Goal: Task Accomplishment & Management: Use online tool/utility

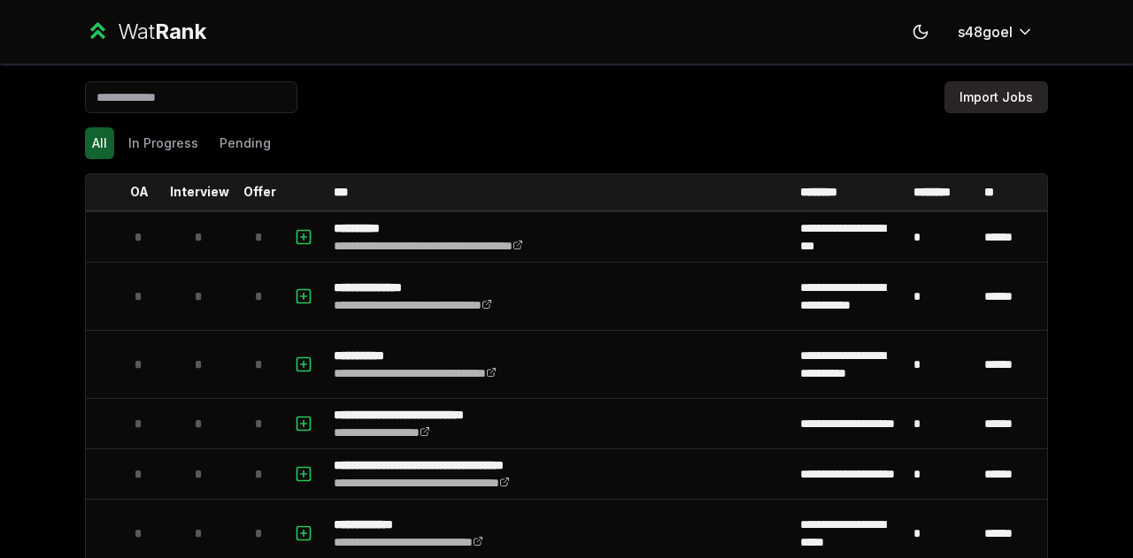
click at [984, 99] on button "Import Jobs" at bounding box center [996, 97] width 104 height 32
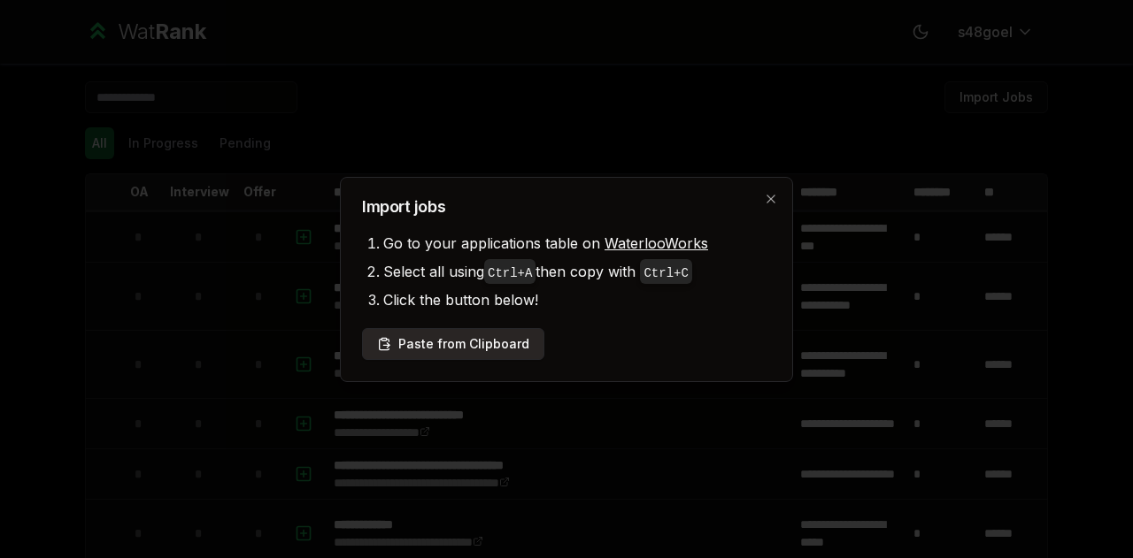
click at [480, 341] on button "Paste from Clipboard" at bounding box center [453, 344] width 182 height 32
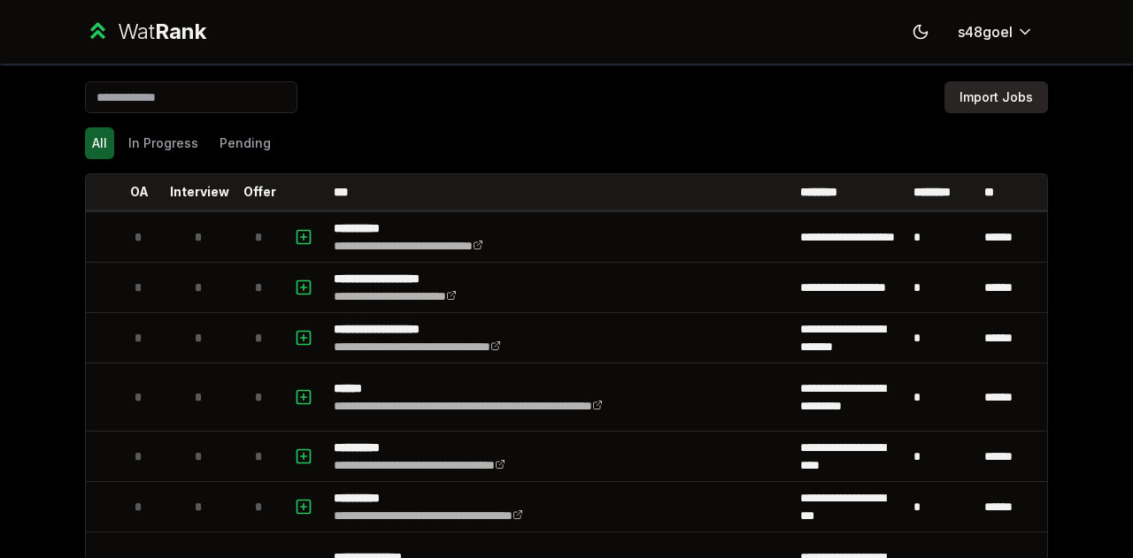
click at [986, 84] on button "Import Jobs" at bounding box center [996, 97] width 104 height 32
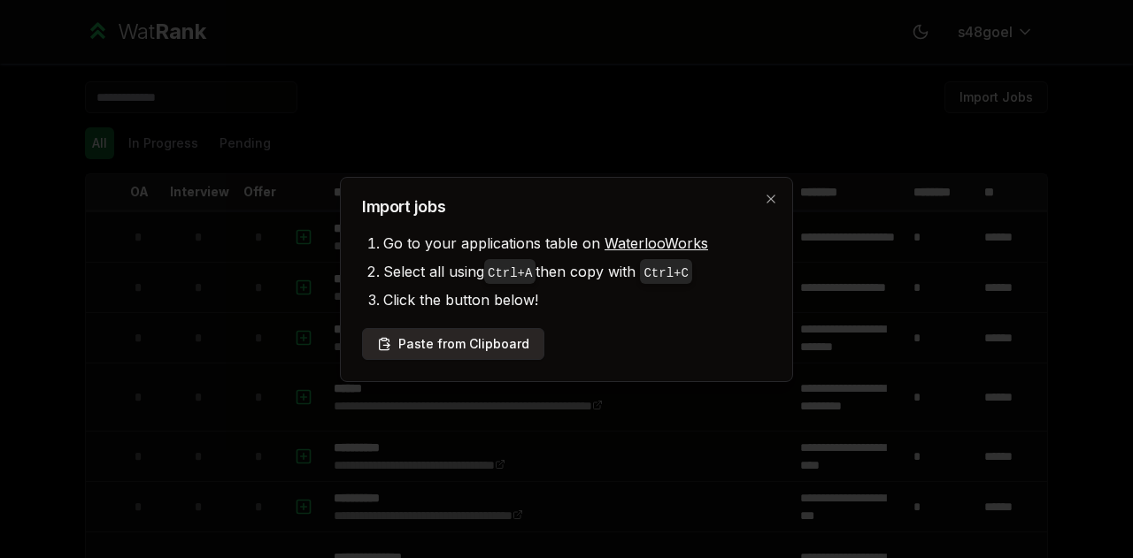
click at [485, 330] on button "Paste from Clipboard" at bounding box center [453, 344] width 182 height 32
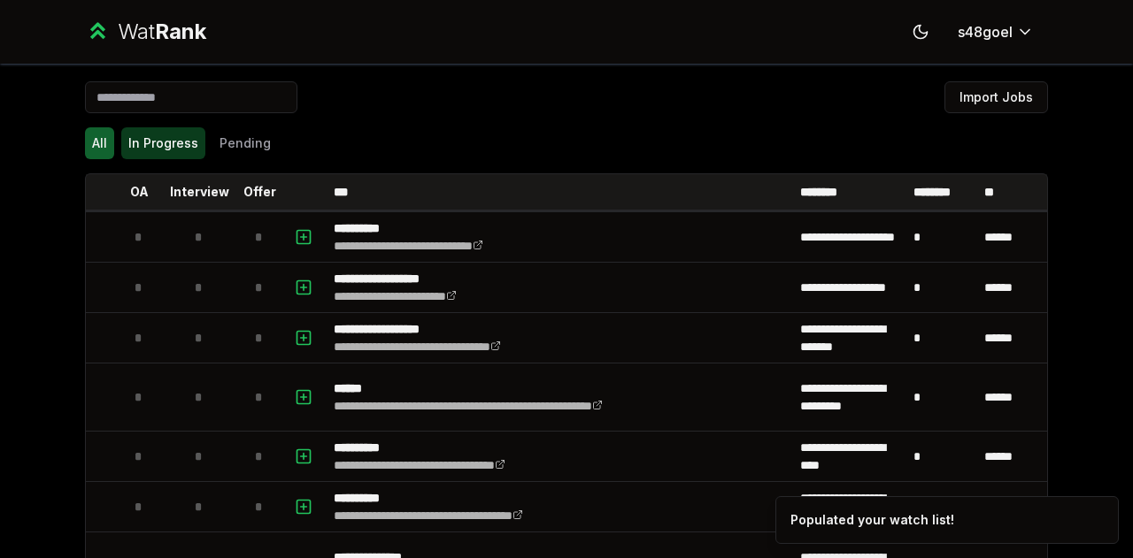
click at [152, 129] on button "In Progress" at bounding box center [163, 143] width 84 height 32
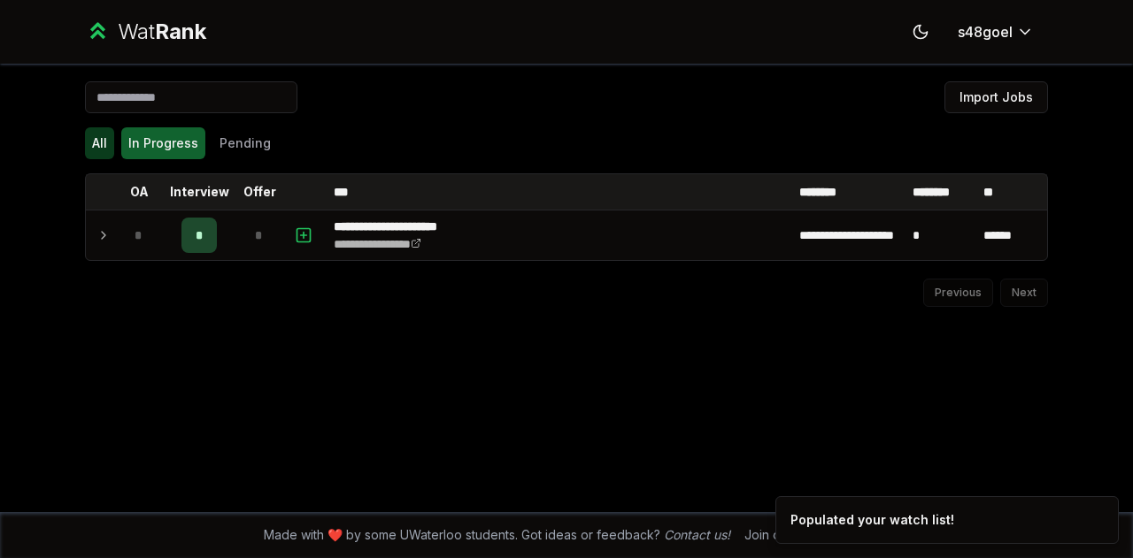
click at [103, 143] on button "All" at bounding box center [99, 143] width 29 height 32
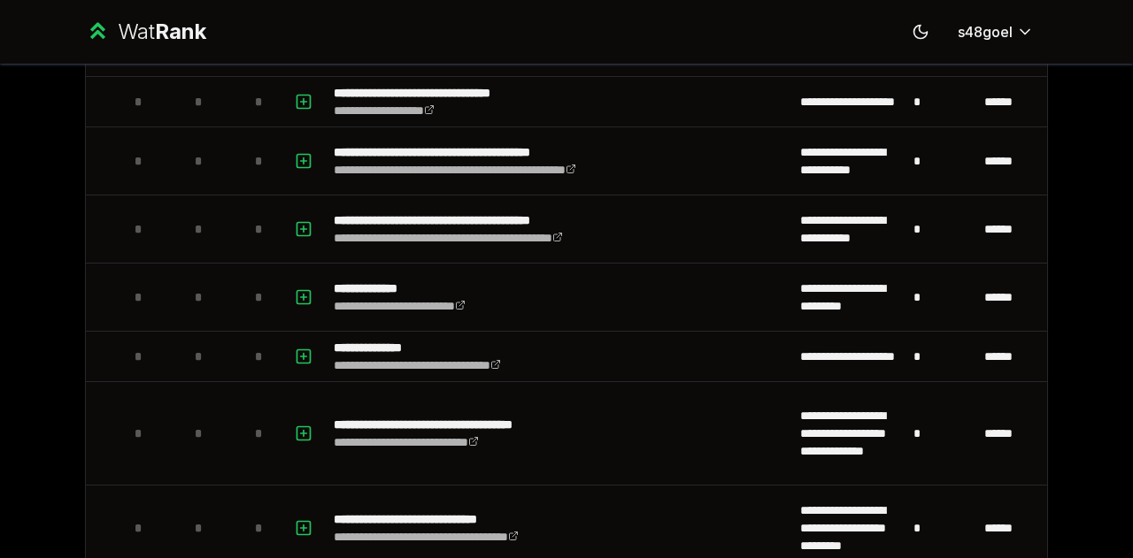
scroll to position [4137, 0]
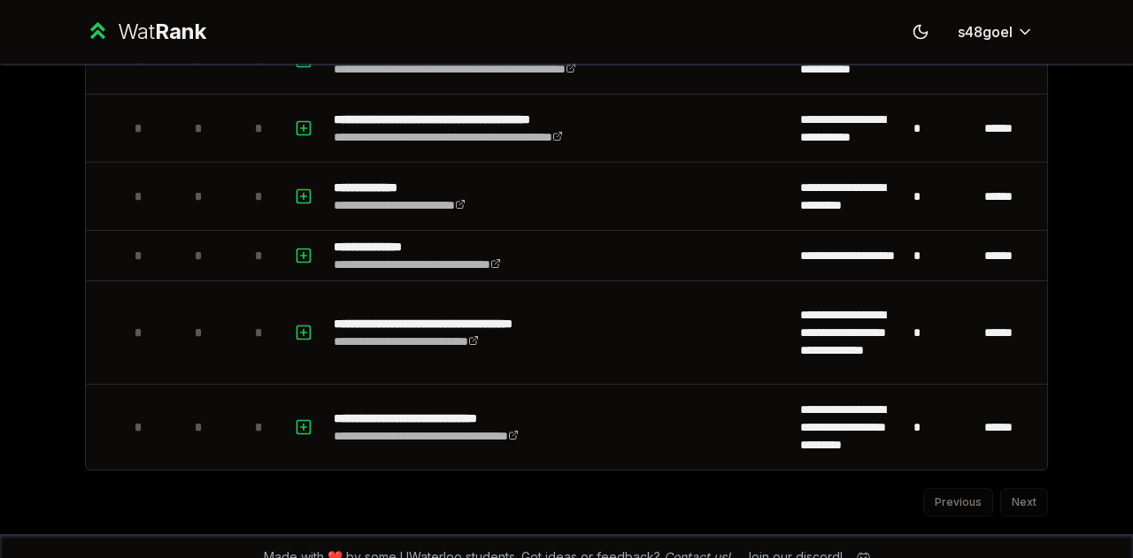
click at [1014, 481] on div "Previous Next" at bounding box center [566, 494] width 963 height 46
click at [1016, 491] on div "Previous Next" at bounding box center [566, 494] width 963 height 46
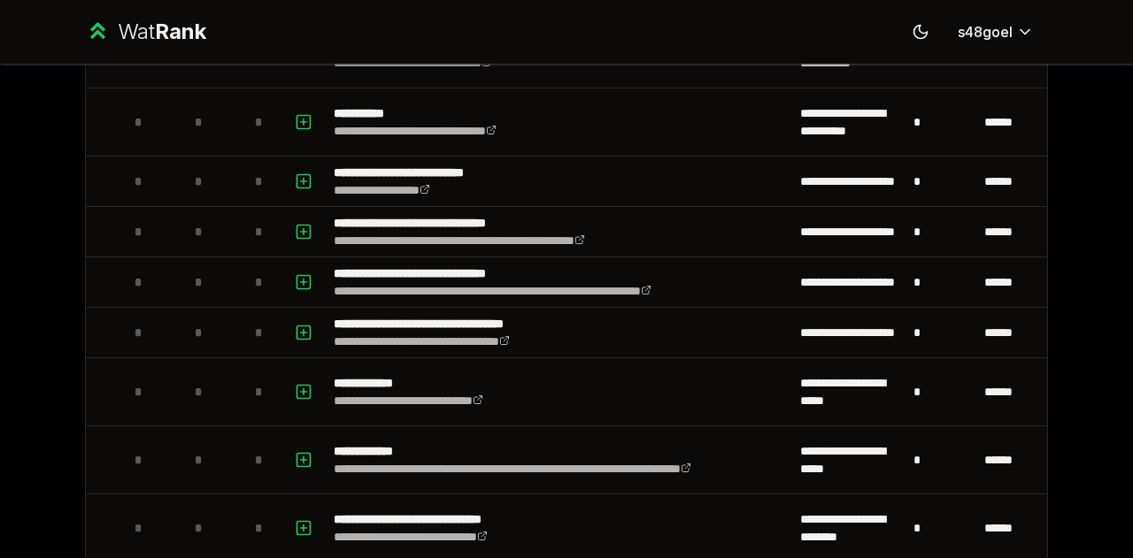
scroll to position [0, 0]
